Goal: Navigation & Orientation: Find specific page/section

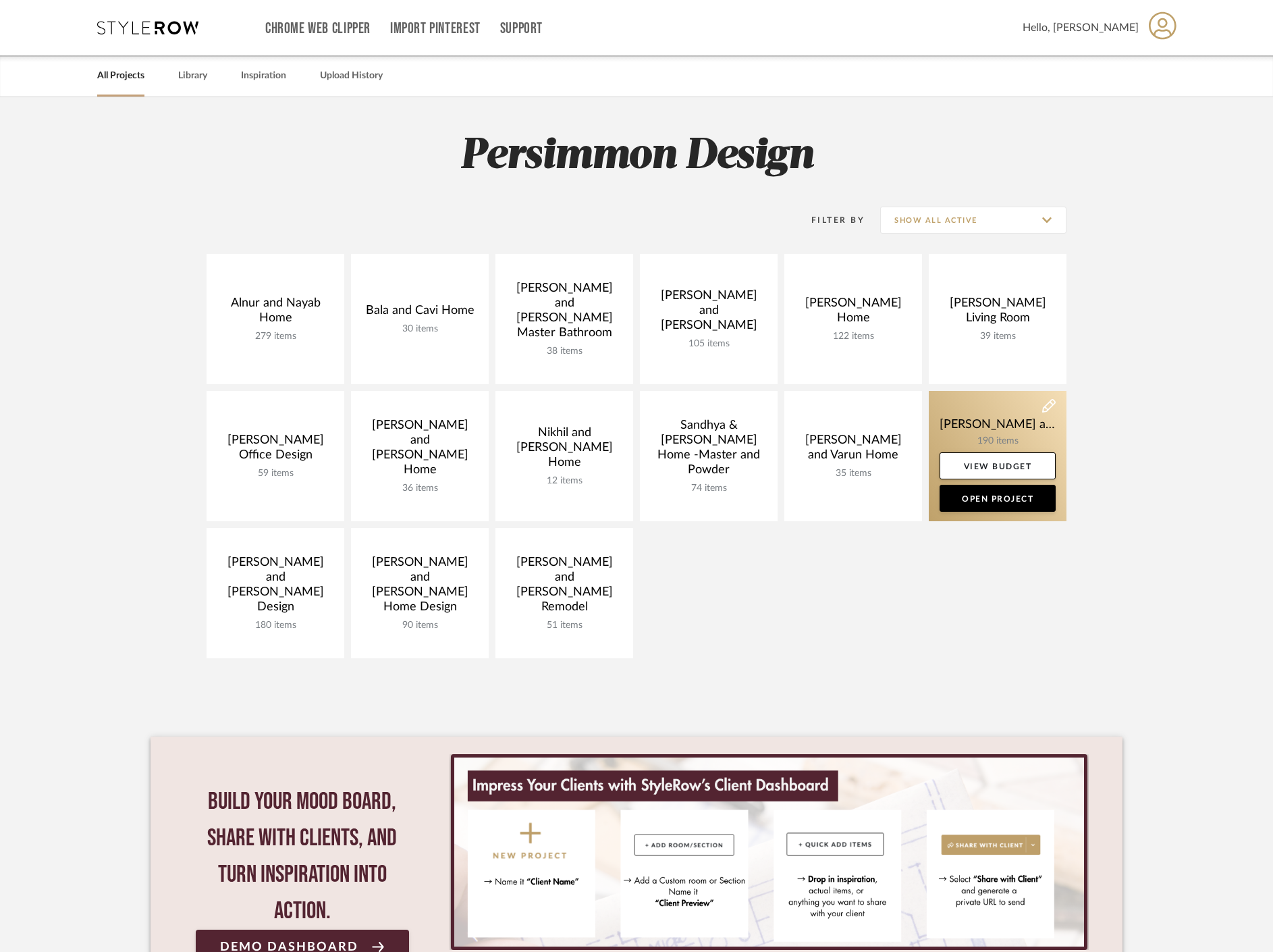
click at [987, 420] on link at bounding box center [997, 456] width 137 height 131
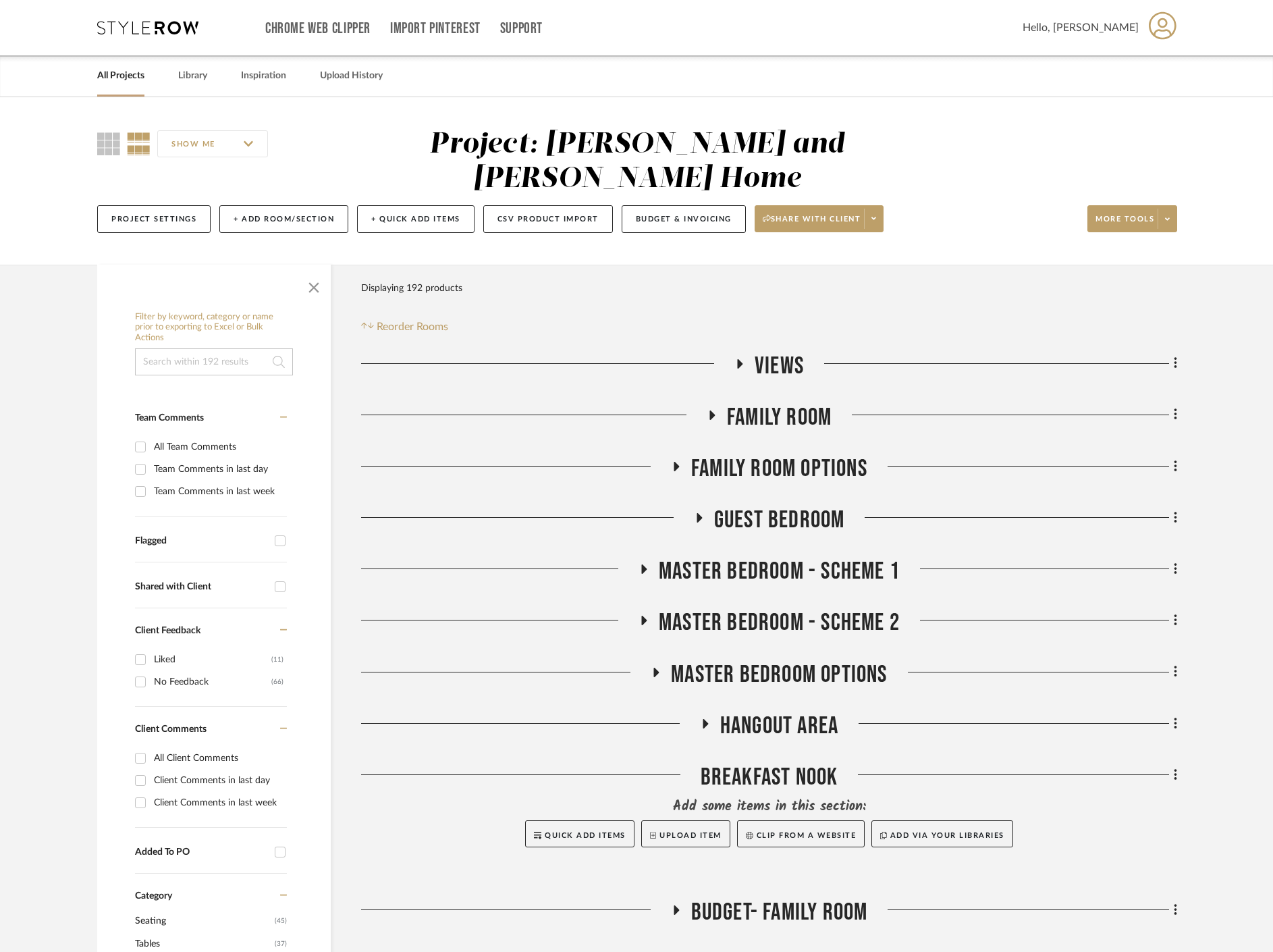
click at [709, 410] on icon at bounding box center [711, 415] width 16 height 10
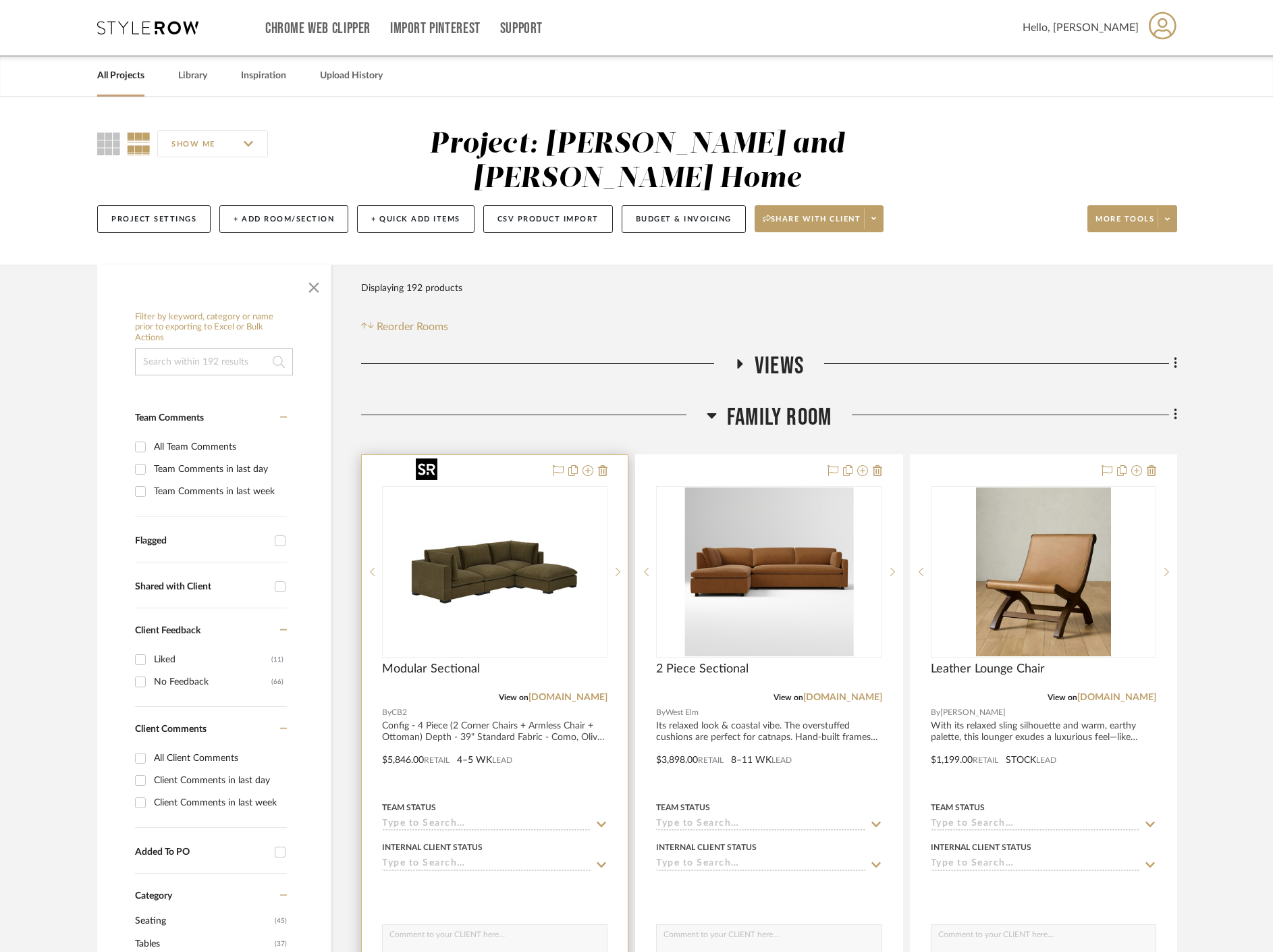
click at [463, 541] on img "0" at bounding box center [495, 572] width 169 height 169
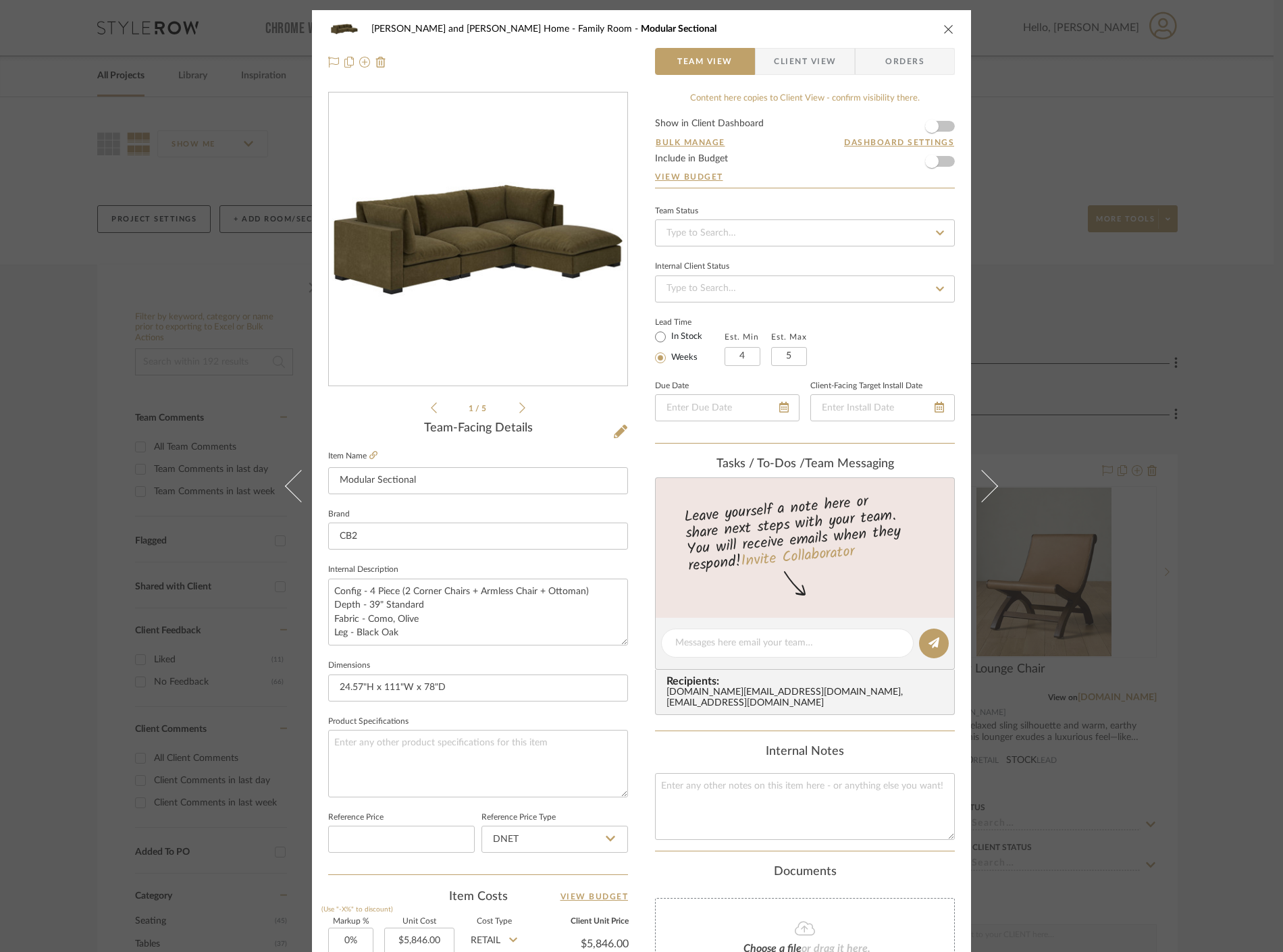
click at [1182, 486] on div "[PERSON_NAME] and [PERSON_NAME] Home Family Room Modular Sectional Team View Cl…" at bounding box center [641, 476] width 1283 height 952
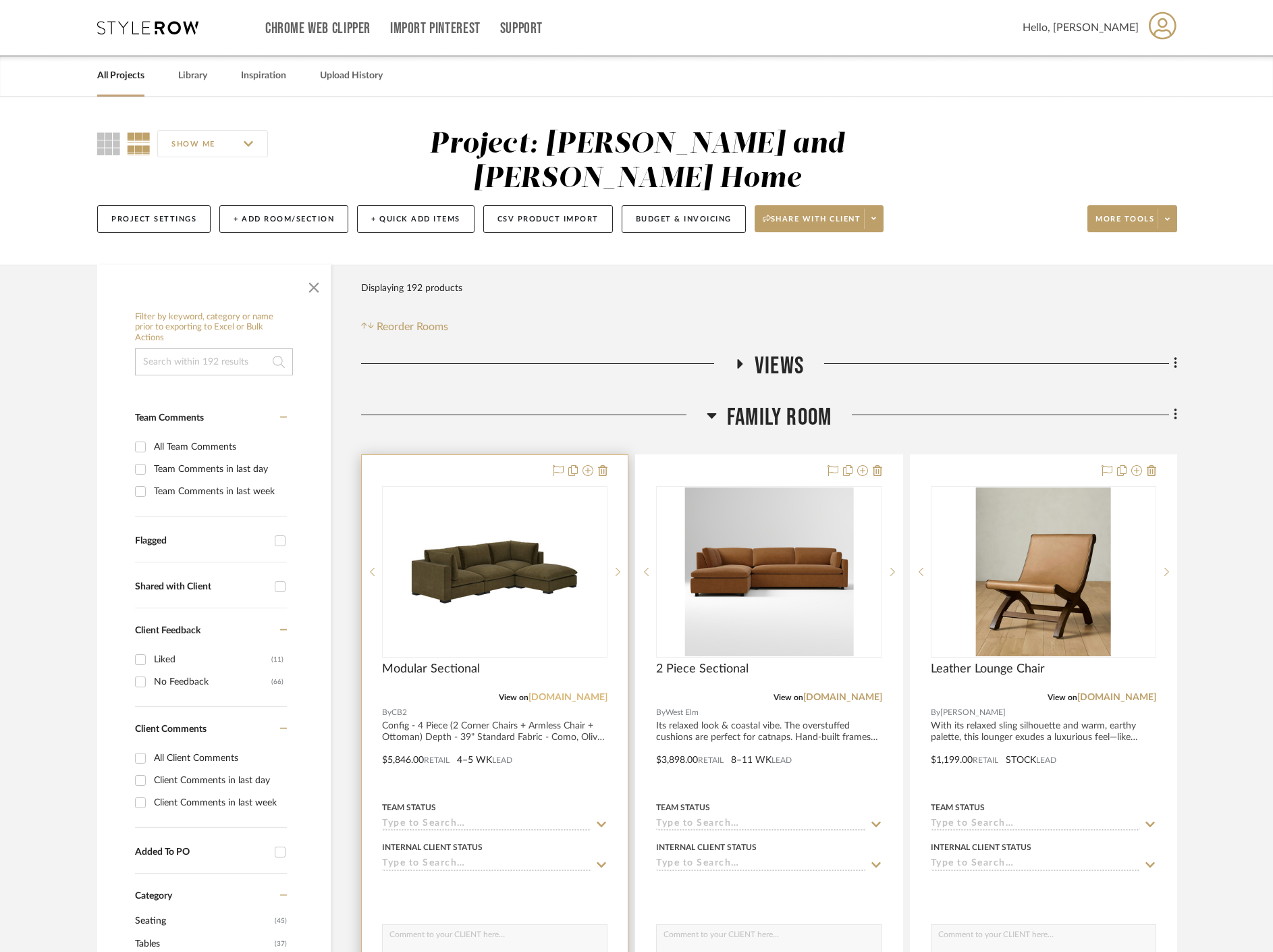
click at [587, 693] on link "[DOMAIN_NAME]" at bounding box center [568, 697] width 79 height 9
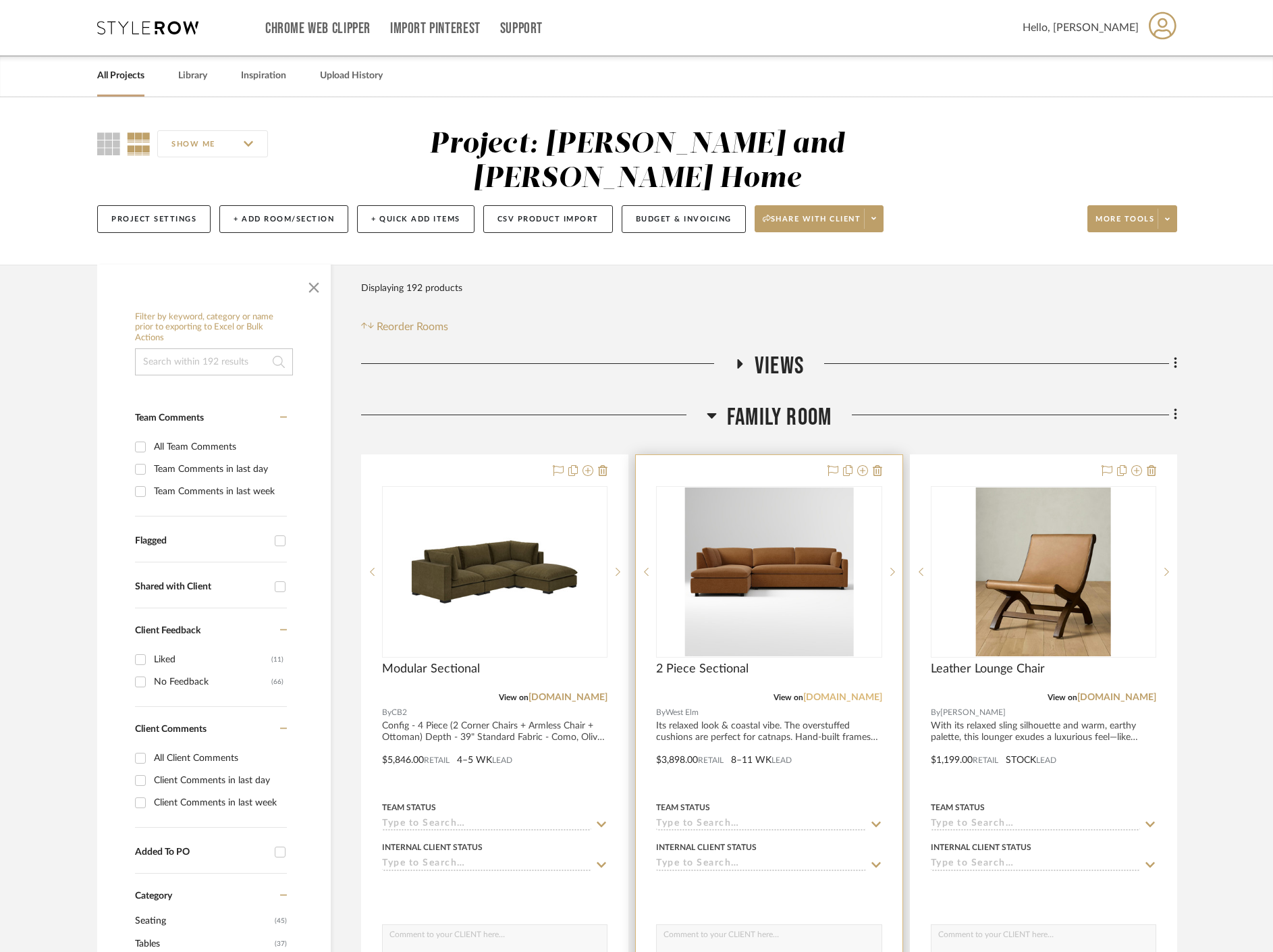
click at [862, 693] on link "[DOMAIN_NAME]" at bounding box center [843, 697] width 79 height 9
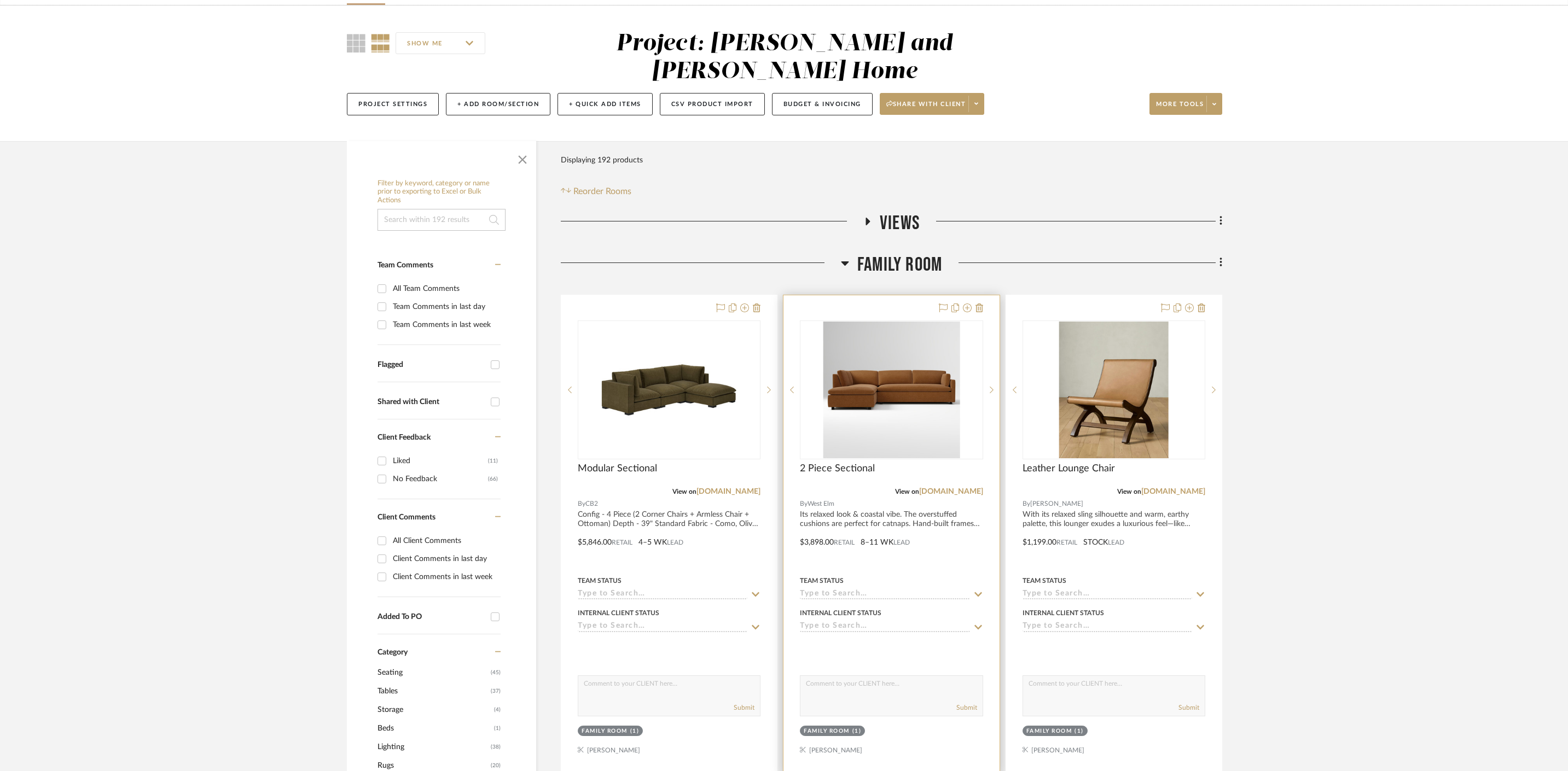
scroll to position [192, 0]
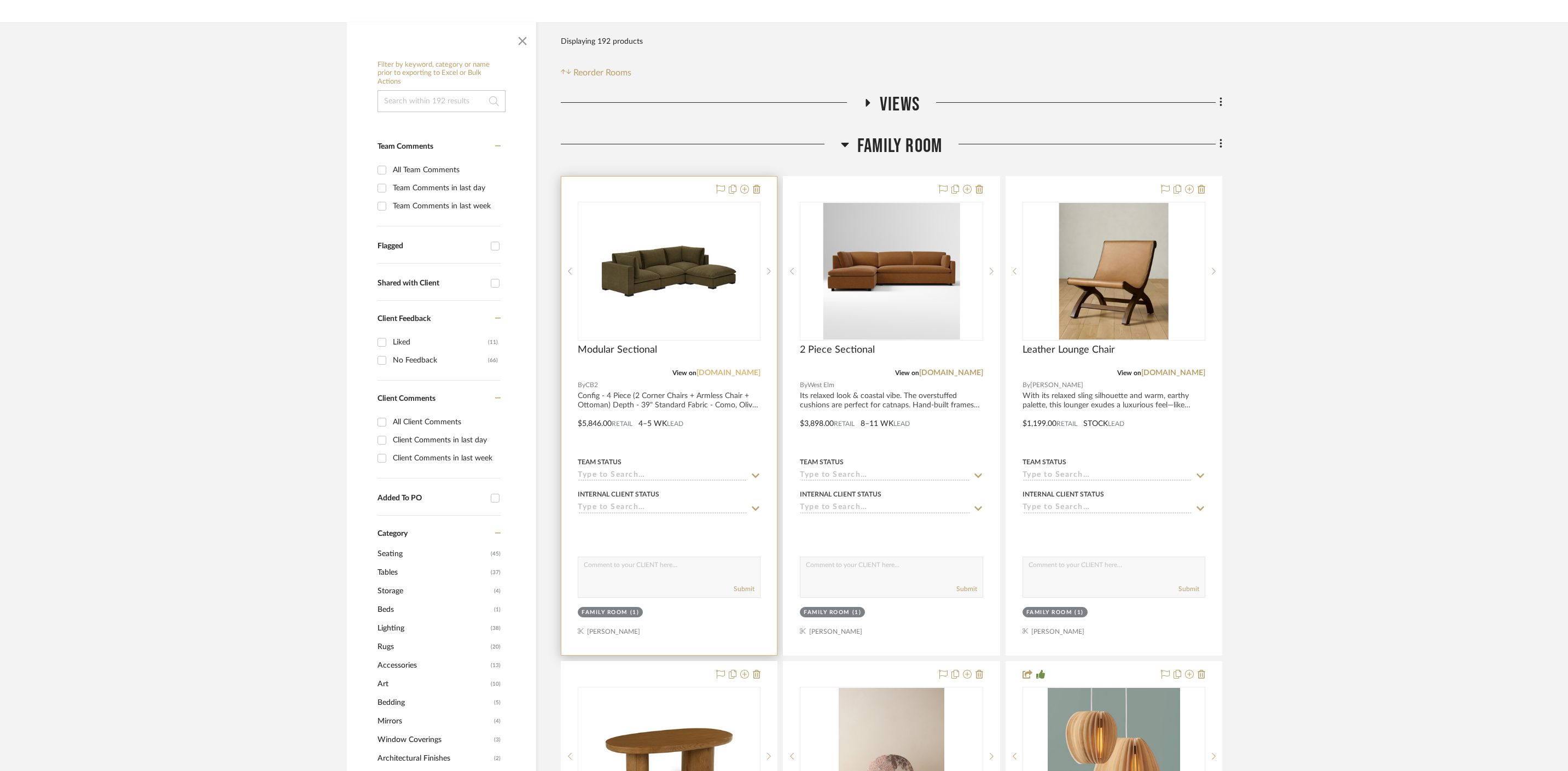
click at [742, 369] on link "[DOMAIN_NAME]" at bounding box center [728, 373] width 64 height 8
